Goal: Task Accomplishment & Management: Manage account settings

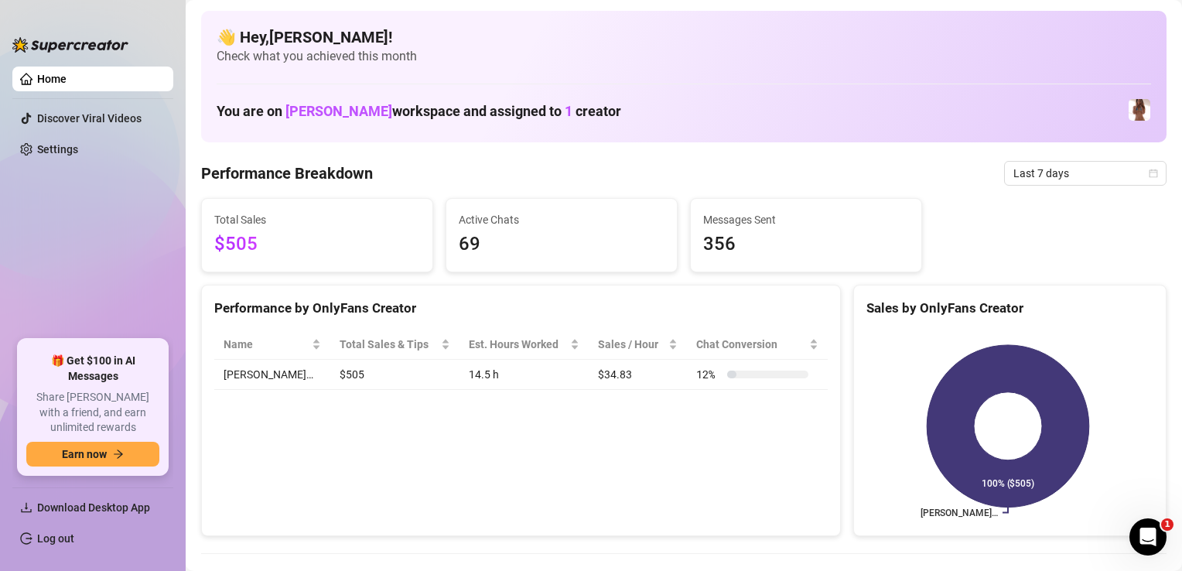
drag, startPoint x: 48, startPoint y: 537, endPoint x: 86, endPoint y: 514, distance: 44.5
click at [50, 535] on link "Log out" at bounding box center [55, 538] width 37 height 12
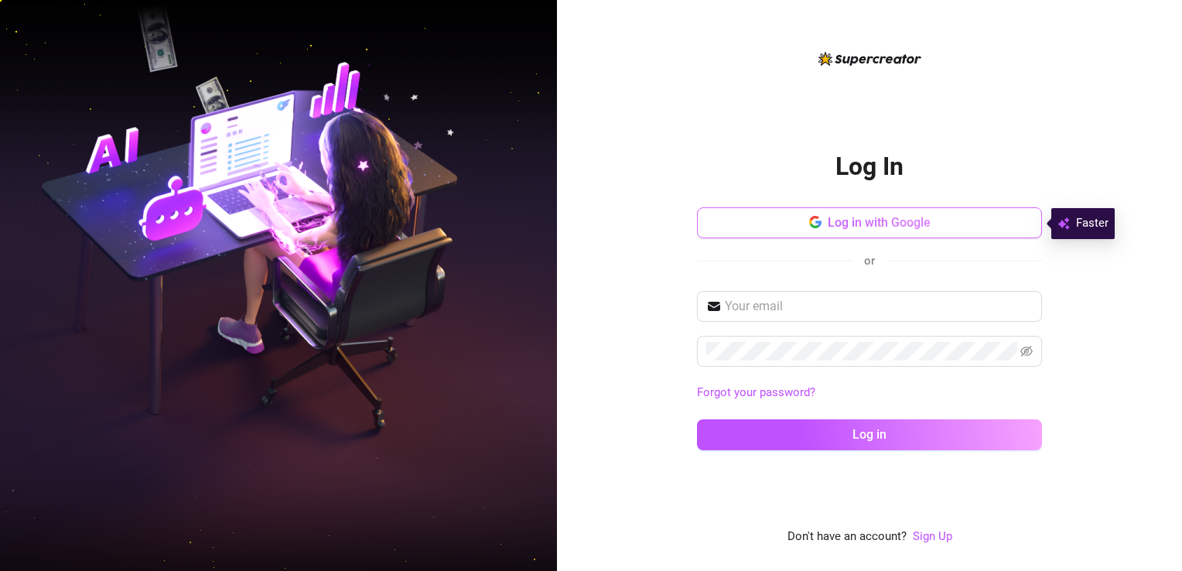
click at [833, 221] on span "Log in with Google" at bounding box center [879, 222] width 103 height 15
click at [908, 282] on div "Log in with Google or" at bounding box center [869, 245] width 345 height 76
click at [839, 307] on input "text" at bounding box center [879, 306] width 308 height 19
type input "[EMAIL_ADDRESS][DOMAIN_NAME]"
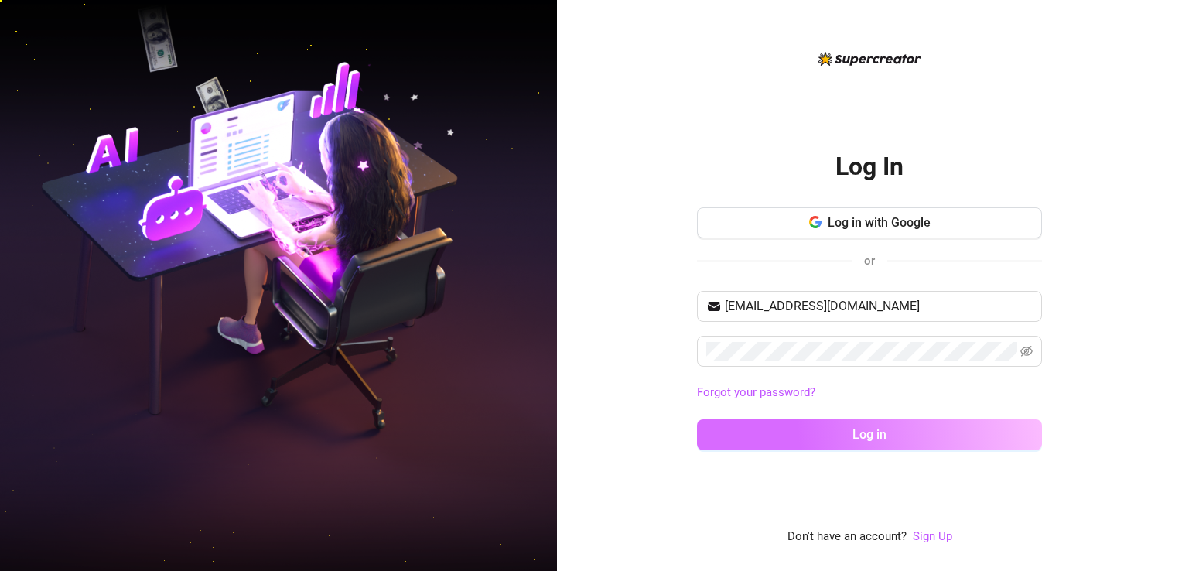
click at [836, 431] on button "Log in" at bounding box center [869, 434] width 345 height 31
